Goal: Task Accomplishment & Management: Use online tool/utility

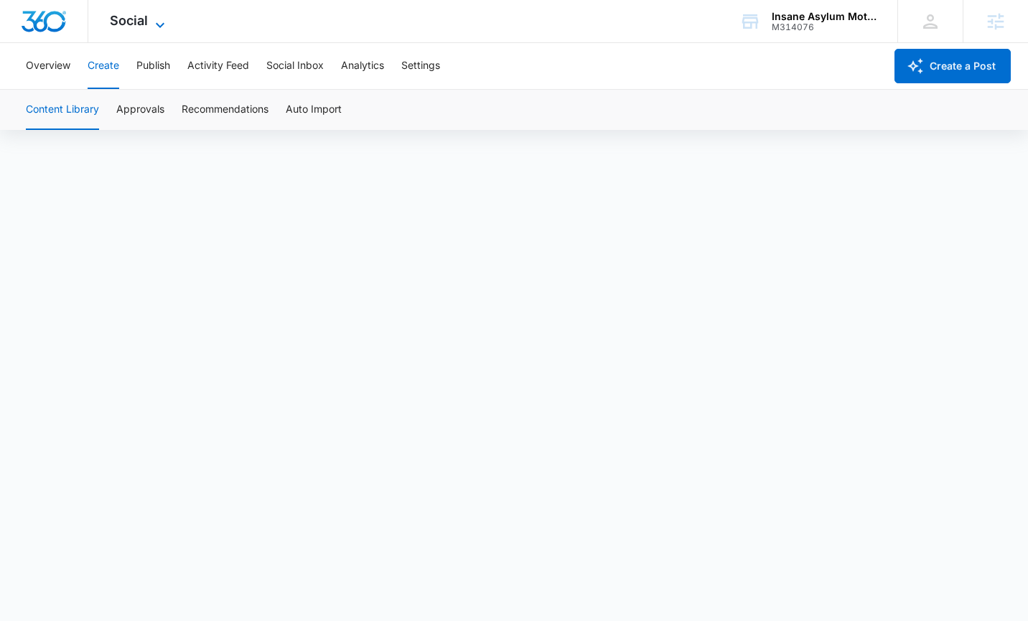
click at [114, 14] on span "Social" at bounding box center [129, 20] width 38 height 15
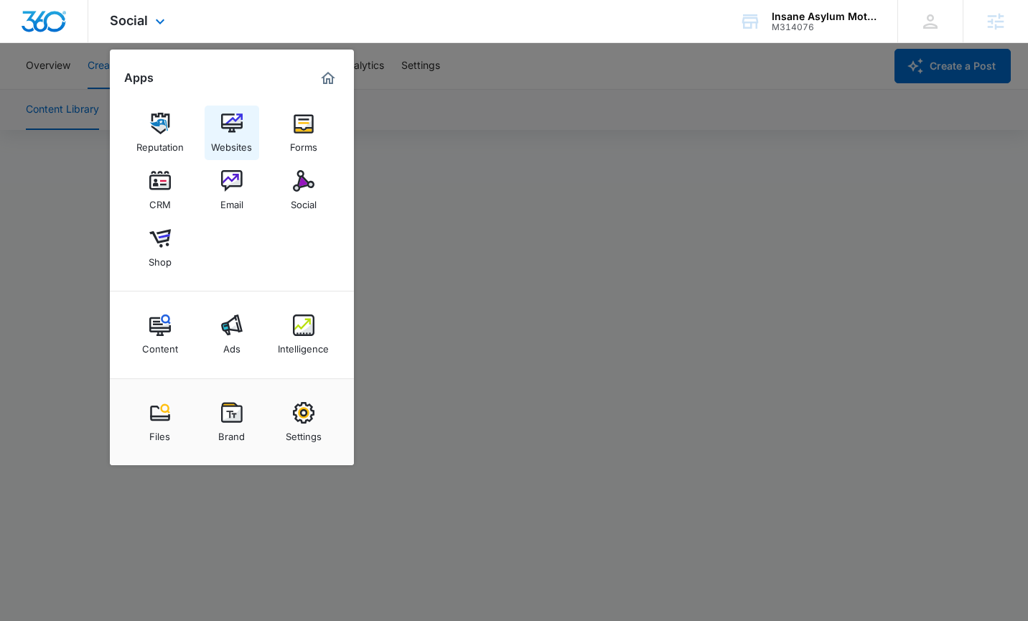
click at [223, 129] on img at bounding box center [232, 124] width 22 height 22
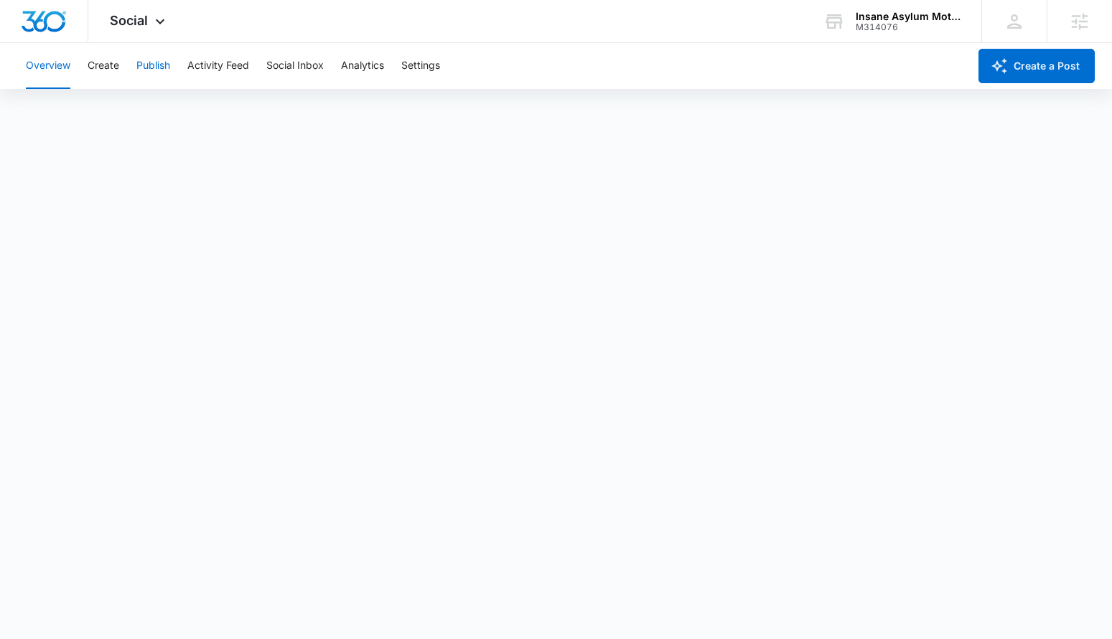
click at [148, 62] on button "Publish" at bounding box center [153, 66] width 34 height 46
click at [109, 67] on button "Create" at bounding box center [104, 66] width 32 height 46
click at [155, 63] on button "Publish" at bounding box center [153, 66] width 34 height 46
click at [111, 91] on button "Schedules" at bounding box center [109, 110] width 49 height 40
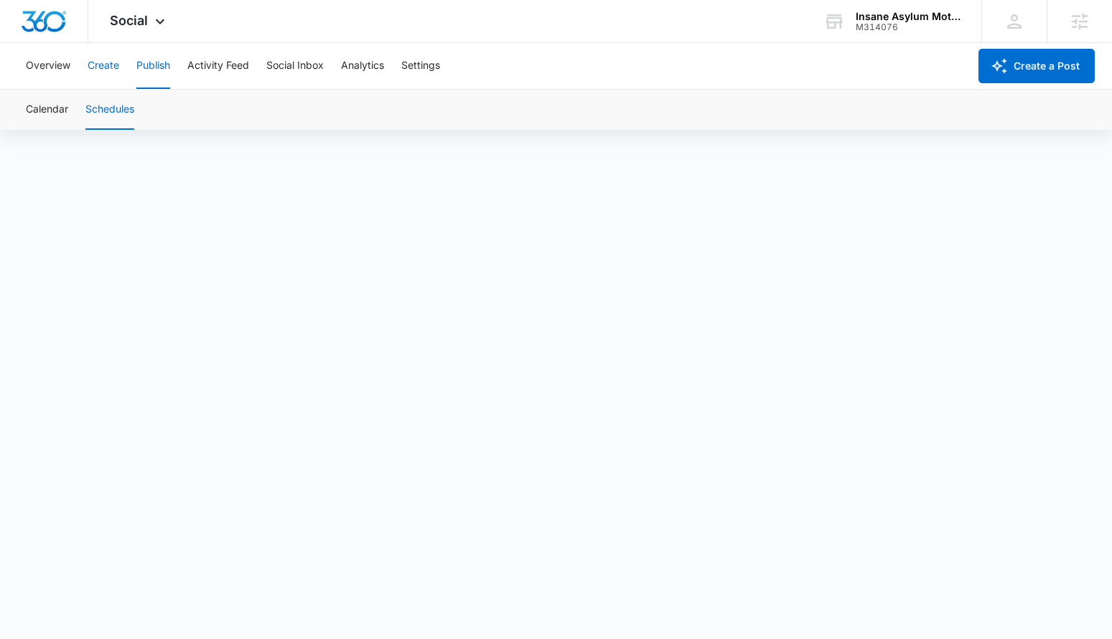
click at [98, 70] on button "Create" at bounding box center [104, 66] width 32 height 46
click at [133, 110] on button "Approvals" at bounding box center [140, 110] width 48 height 40
click at [50, 117] on button "Content Library" at bounding box center [62, 110] width 73 height 40
click at [146, 64] on button "Publish" at bounding box center [153, 66] width 34 height 46
click at [108, 112] on button "Schedules" at bounding box center [109, 110] width 49 height 40
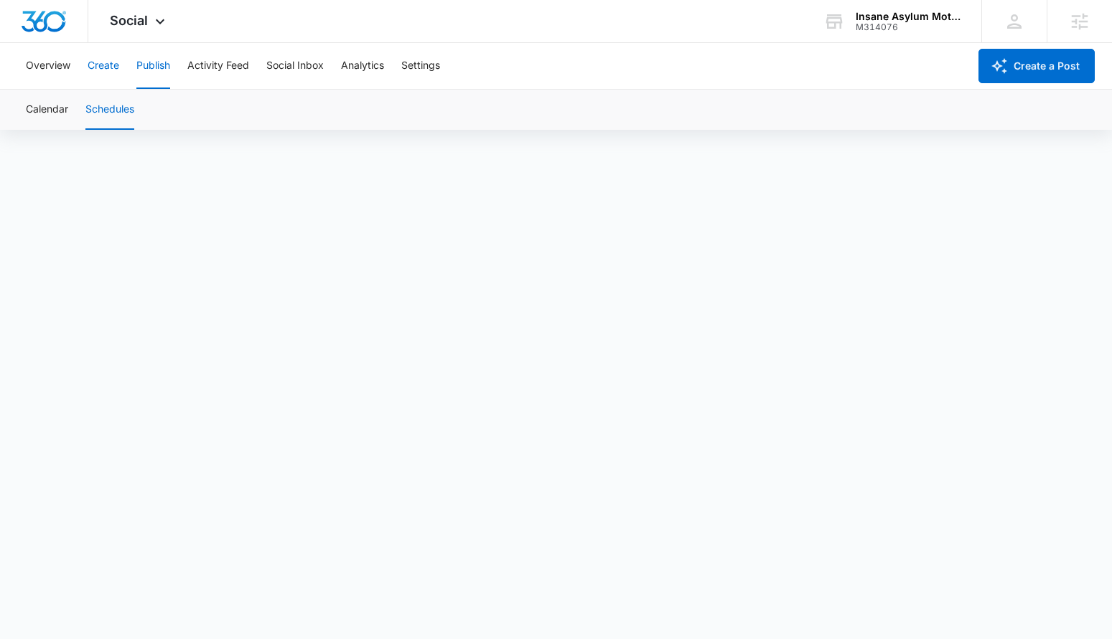
click at [93, 62] on button "Create" at bounding box center [104, 66] width 32 height 46
